Goal: Navigation & Orientation: Find specific page/section

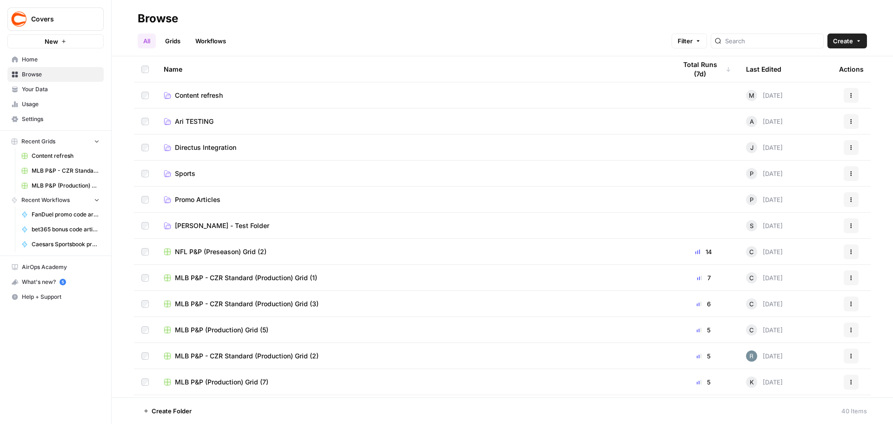
click at [243, 96] on link "Content refresh" at bounding box center [412, 95] width 497 height 9
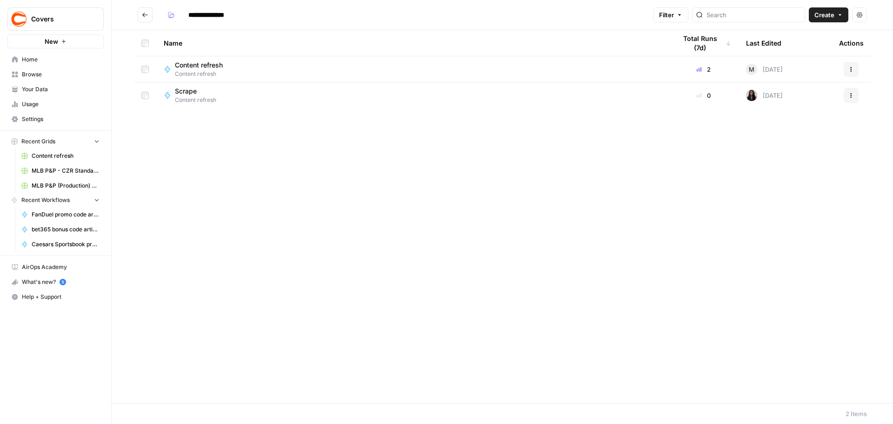
click at [148, 13] on button "Go back" at bounding box center [145, 14] width 15 height 15
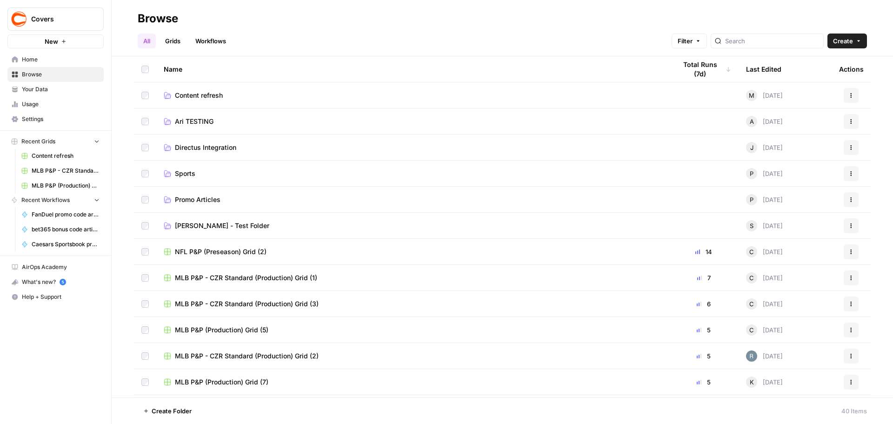
click at [205, 42] on link "Workflows" at bounding box center [211, 40] width 42 height 15
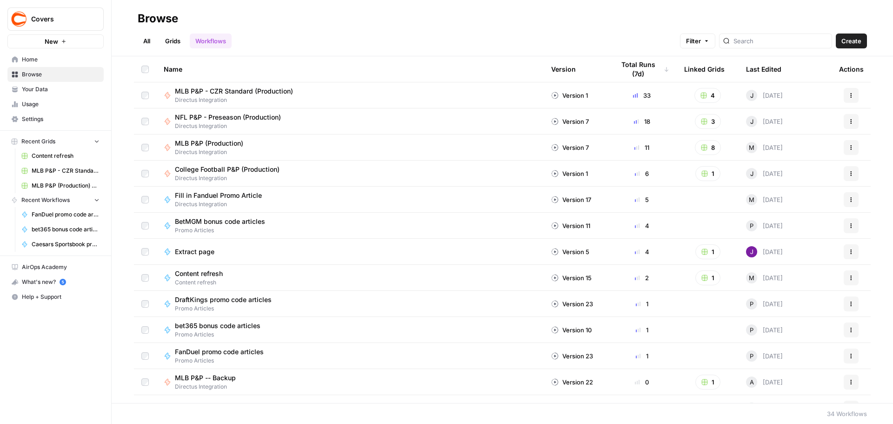
click at [765, 68] on div "Last Edited" at bounding box center [763, 69] width 35 height 26
